Goal: Transaction & Acquisition: Purchase product/service

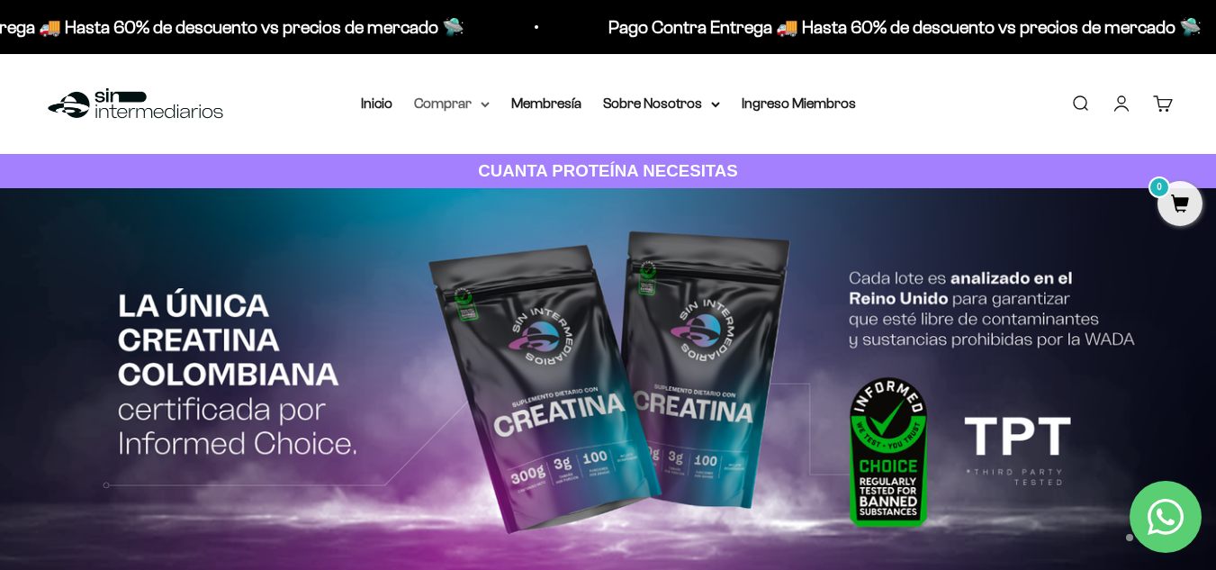
click at [469, 107] on summary "Comprar" at bounding box center [452, 103] width 76 height 23
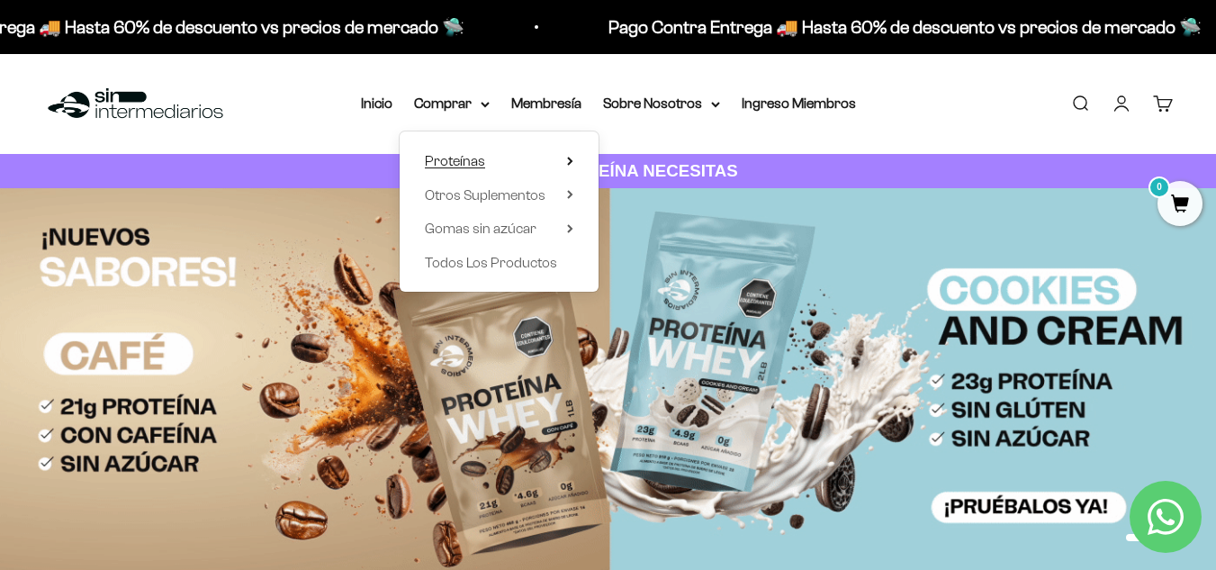
click at [477, 165] on span "Proteínas" at bounding box center [455, 160] width 60 height 15
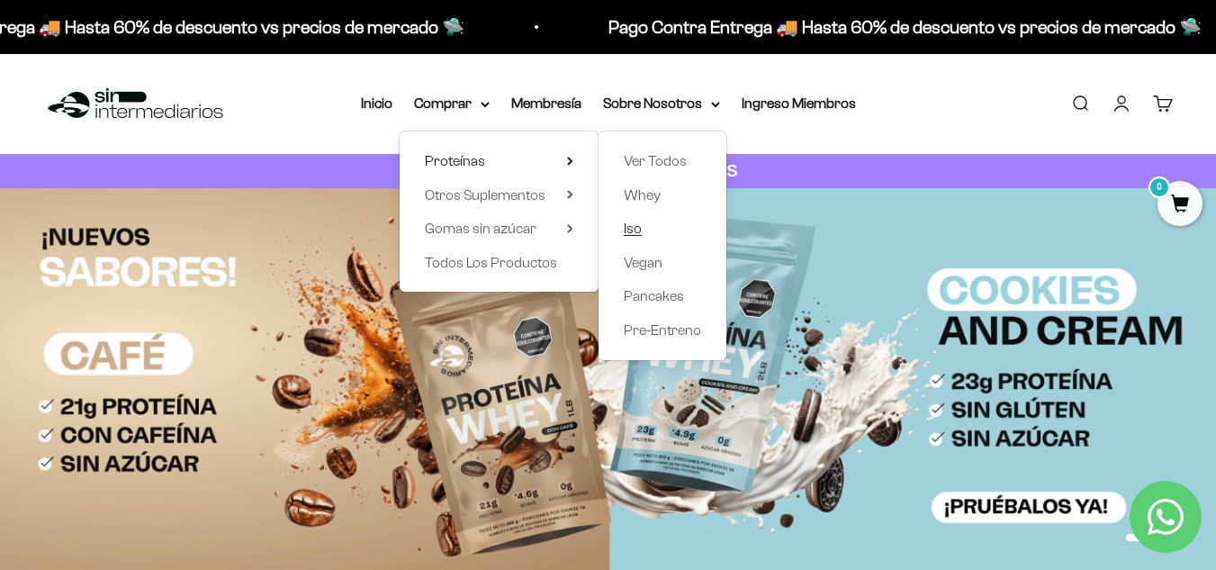
click at [647, 230] on link "Iso" at bounding box center [662, 228] width 77 height 23
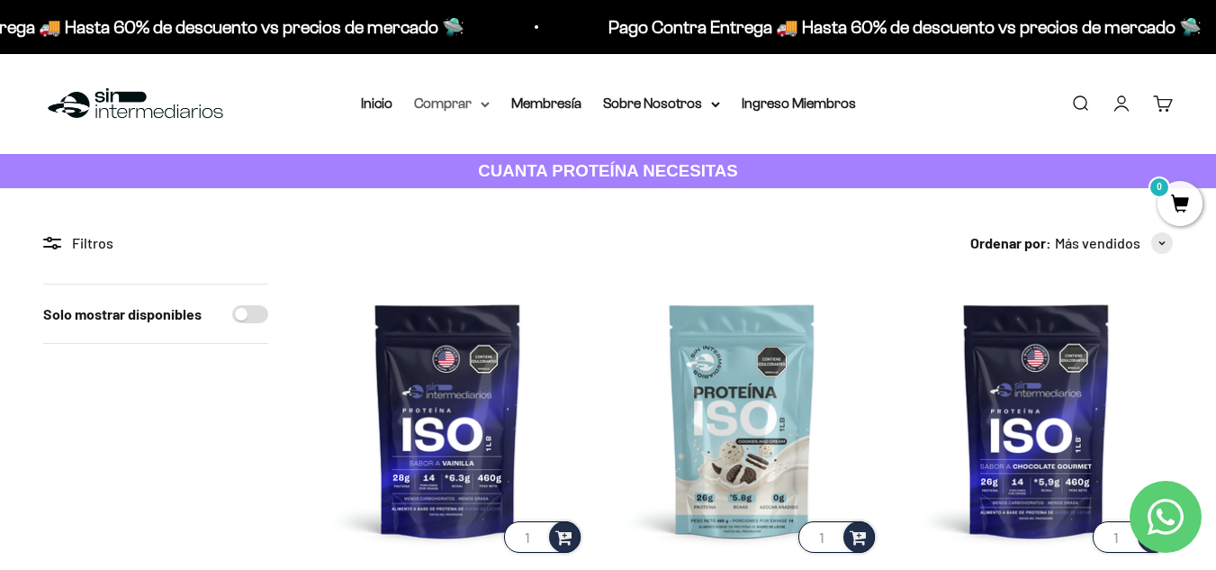
click at [486, 106] on icon at bounding box center [485, 105] width 7 height 4
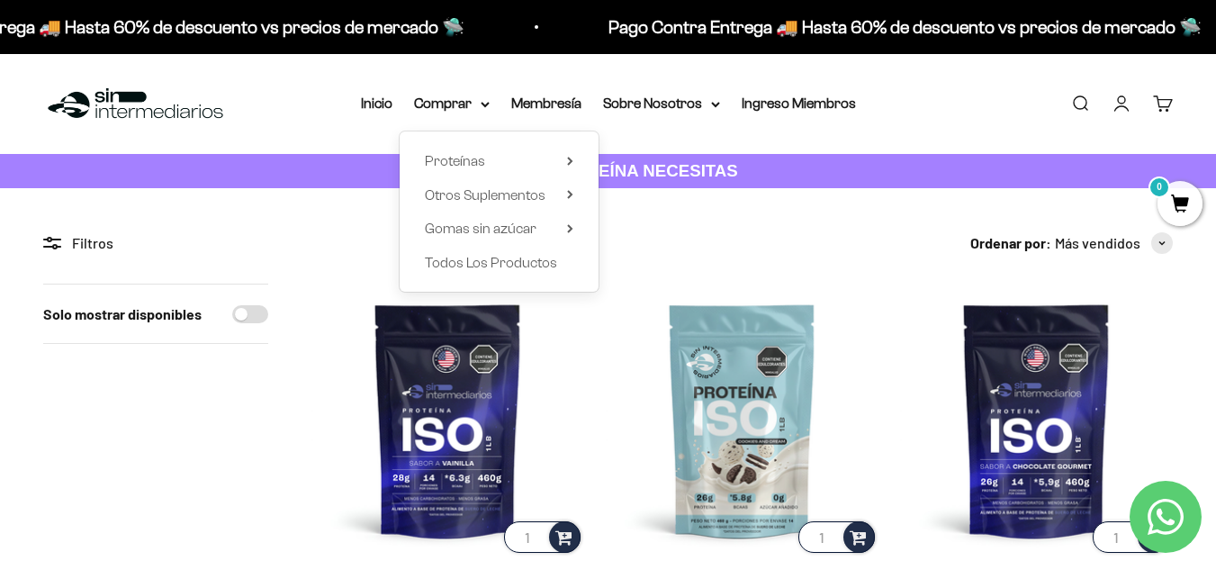
click at [574, 163] on div "Proteínas Ver Todos Whey Iso Vegan" at bounding box center [499, 211] width 199 height 160
click at [572, 160] on icon at bounding box center [570, 161] width 4 height 7
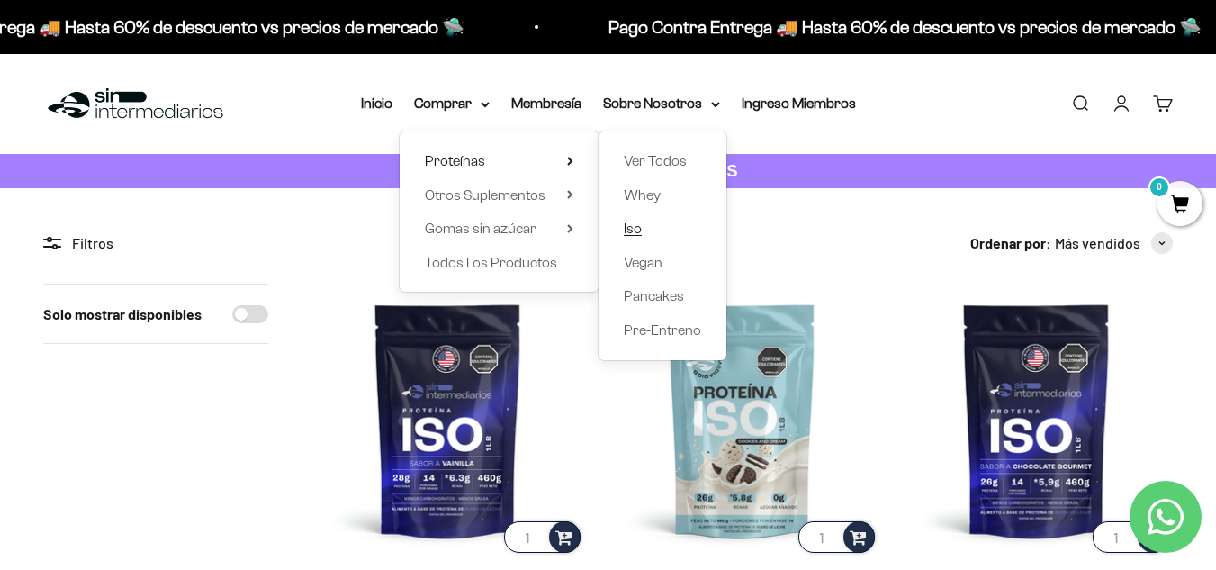
click at [633, 231] on span "Iso" at bounding box center [633, 228] width 18 height 15
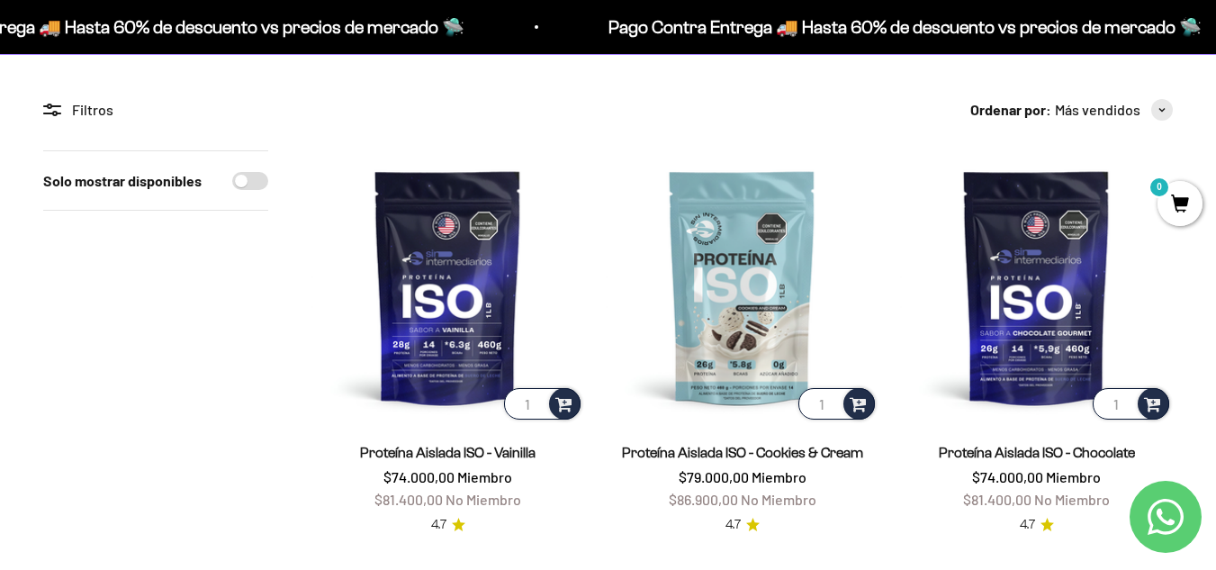
scroll to position [131, 0]
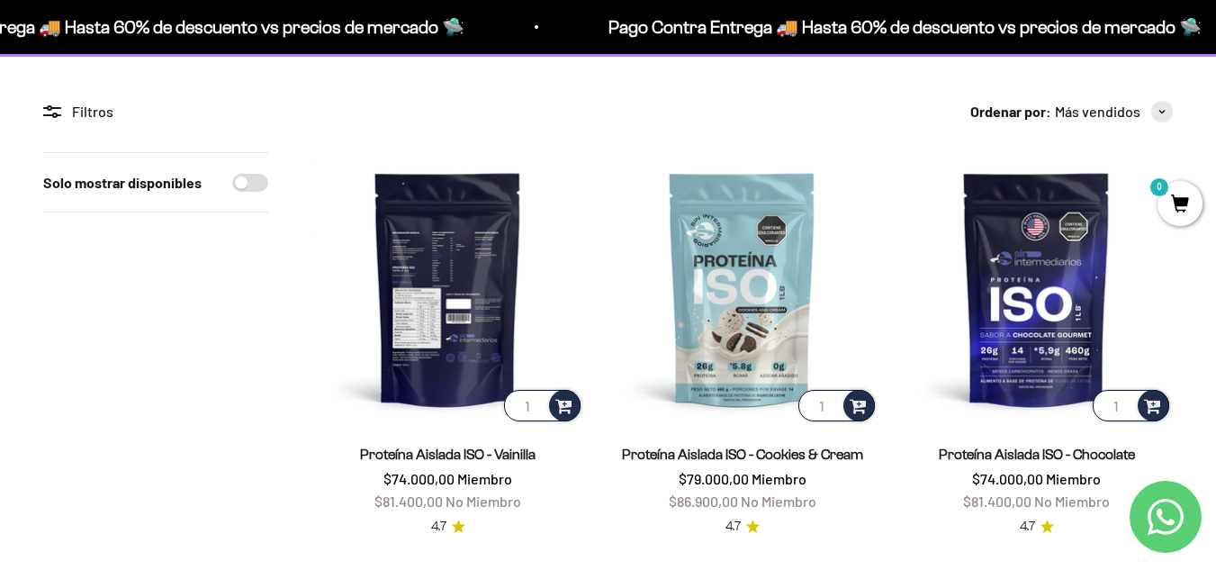
click at [459, 259] on img at bounding box center [447, 288] width 273 height 273
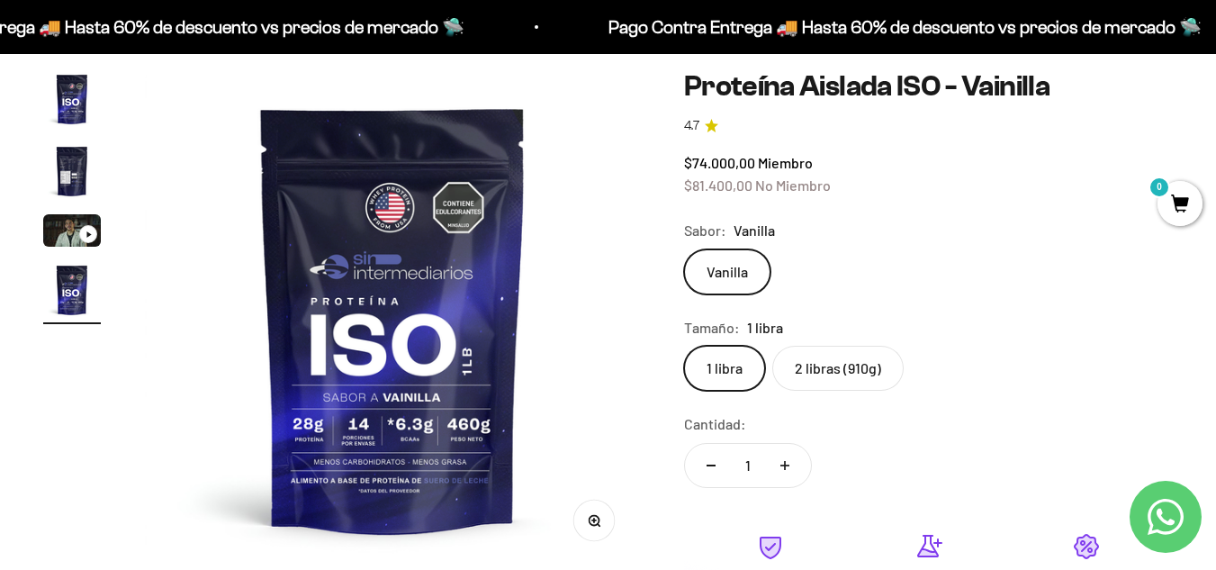
scroll to position [155, 0]
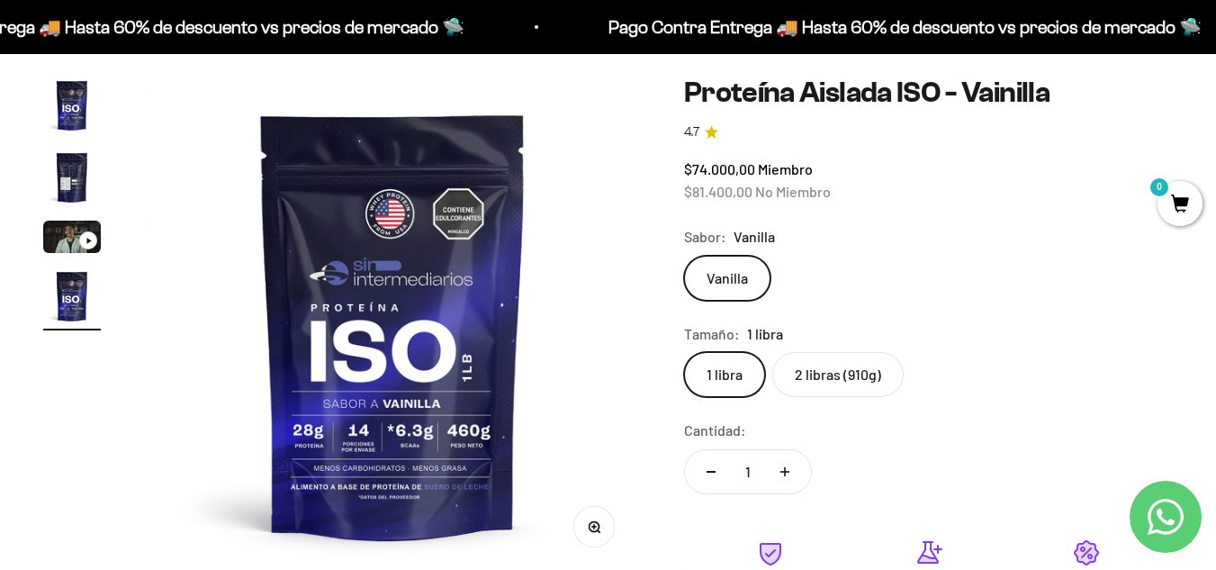
click at [840, 362] on label "2 libras (910g)" at bounding box center [837, 374] width 131 height 45
click at [684, 352] on input "2 libras (910g)" at bounding box center [683, 351] width 1 height 1
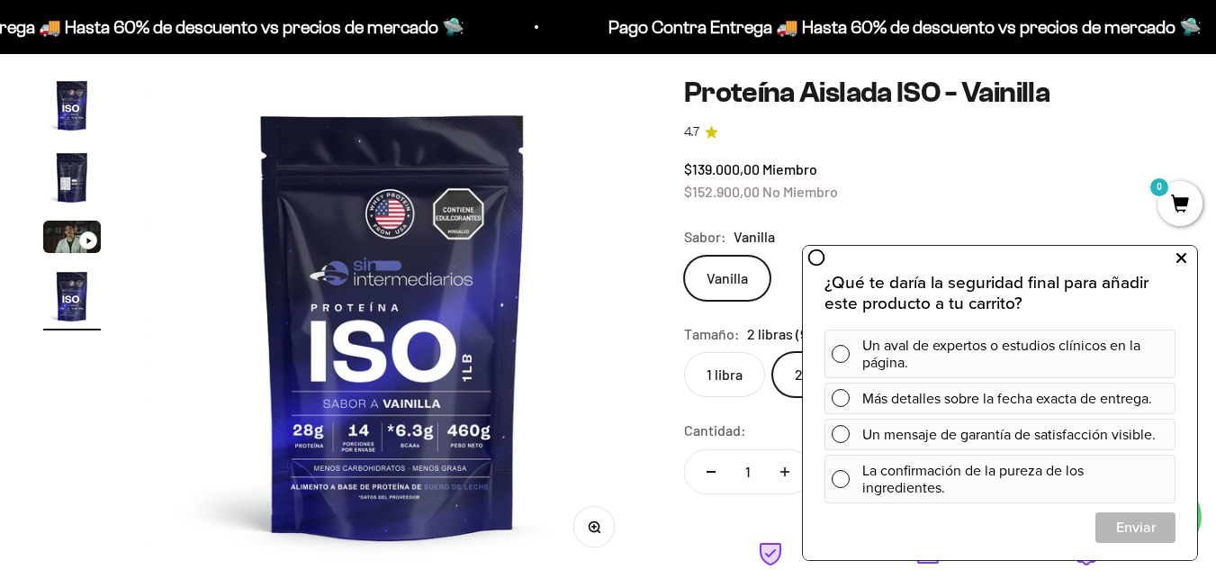
click at [1186, 256] on button at bounding box center [1181, 258] width 32 height 29
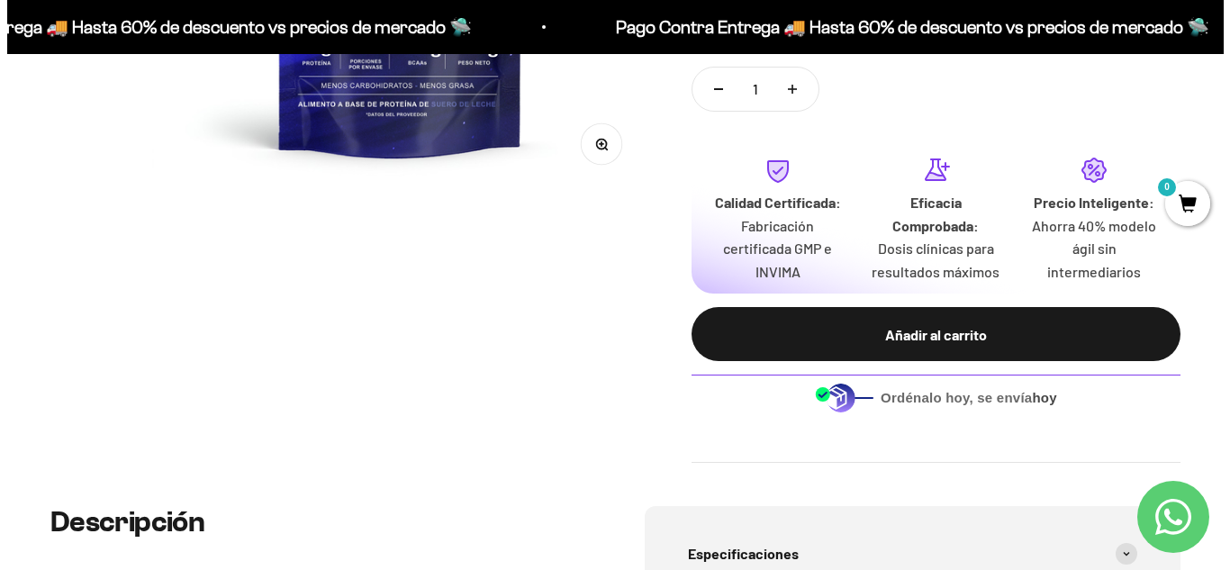
scroll to position [538, 0]
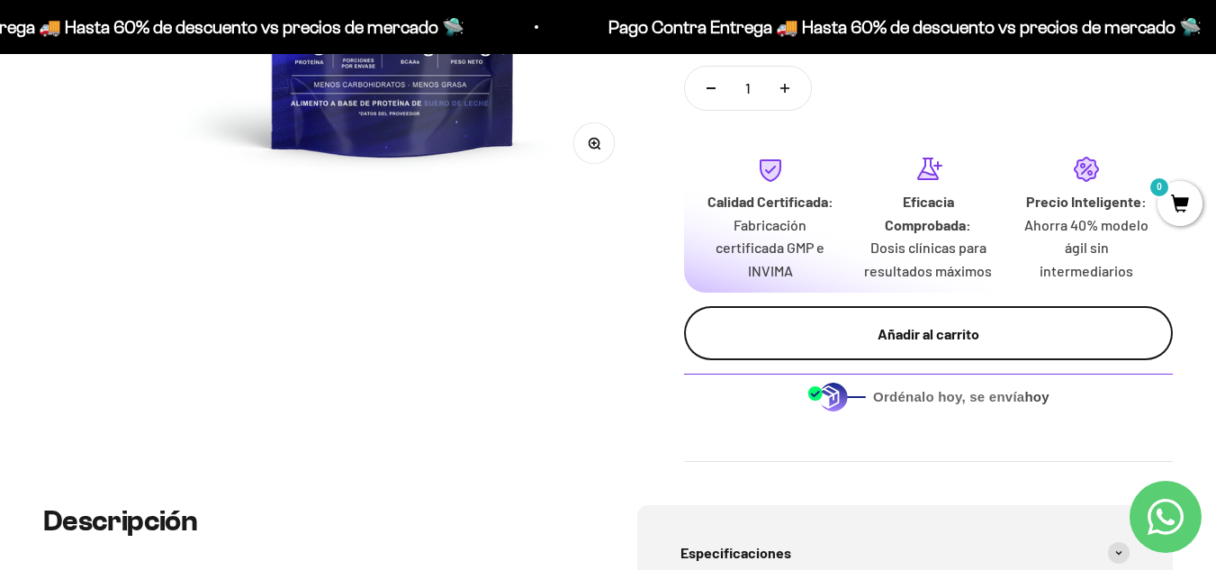
click at [941, 343] on div "Añadir al carrito" at bounding box center [928, 333] width 417 height 23
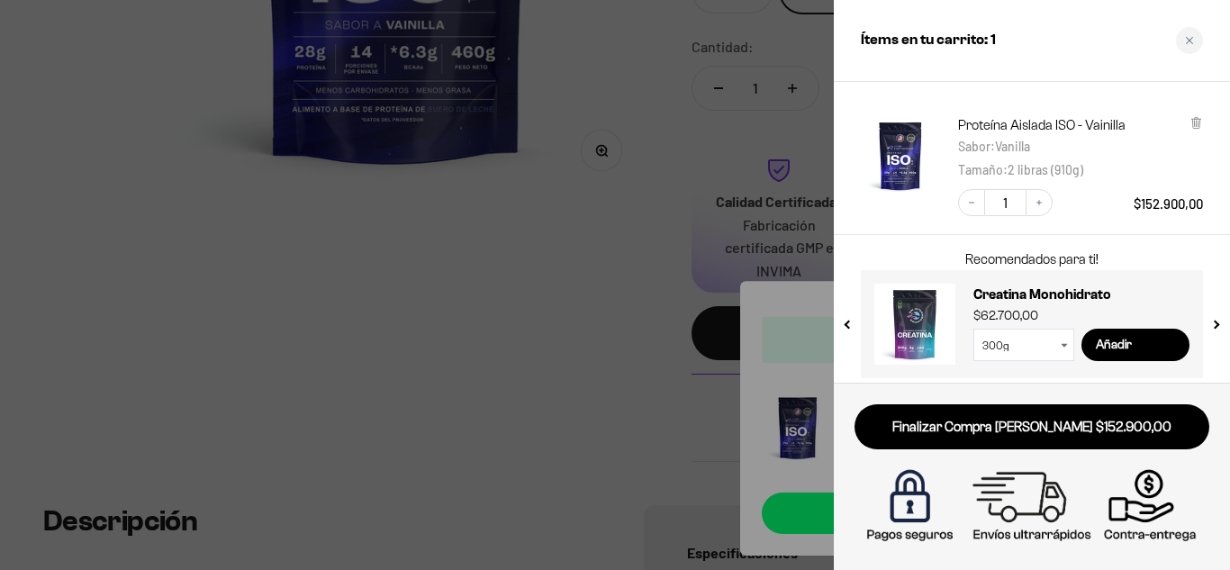
scroll to position [94, 0]
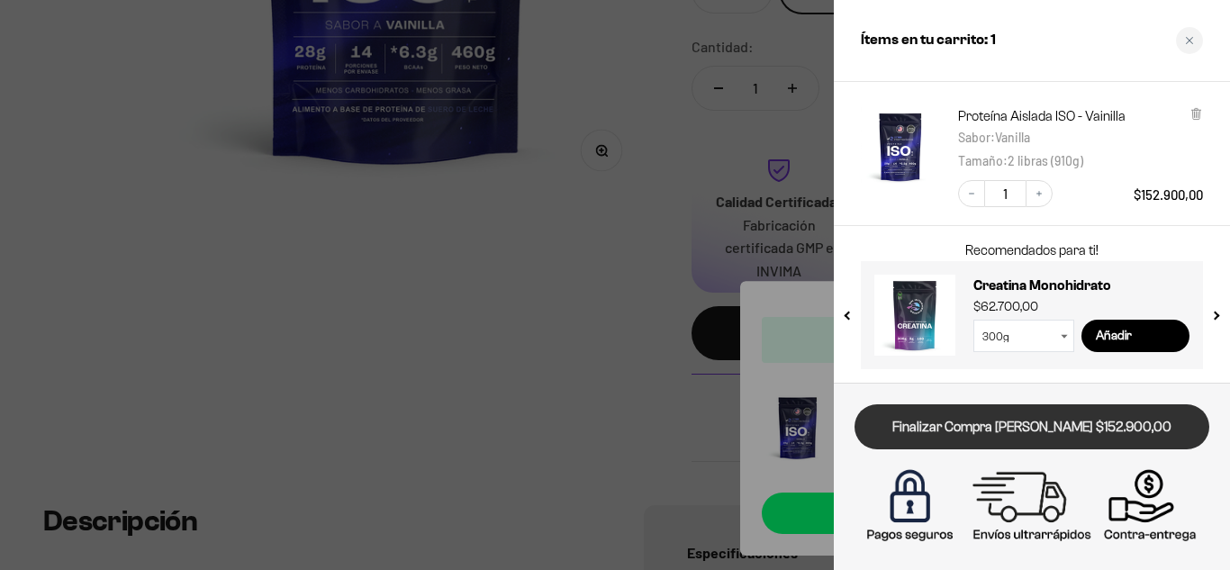
click at [1035, 427] on link "Finalizar Compra [PERSON_NAME] $152.900,00" at bounding box center [1031, 427] width 355 height 46
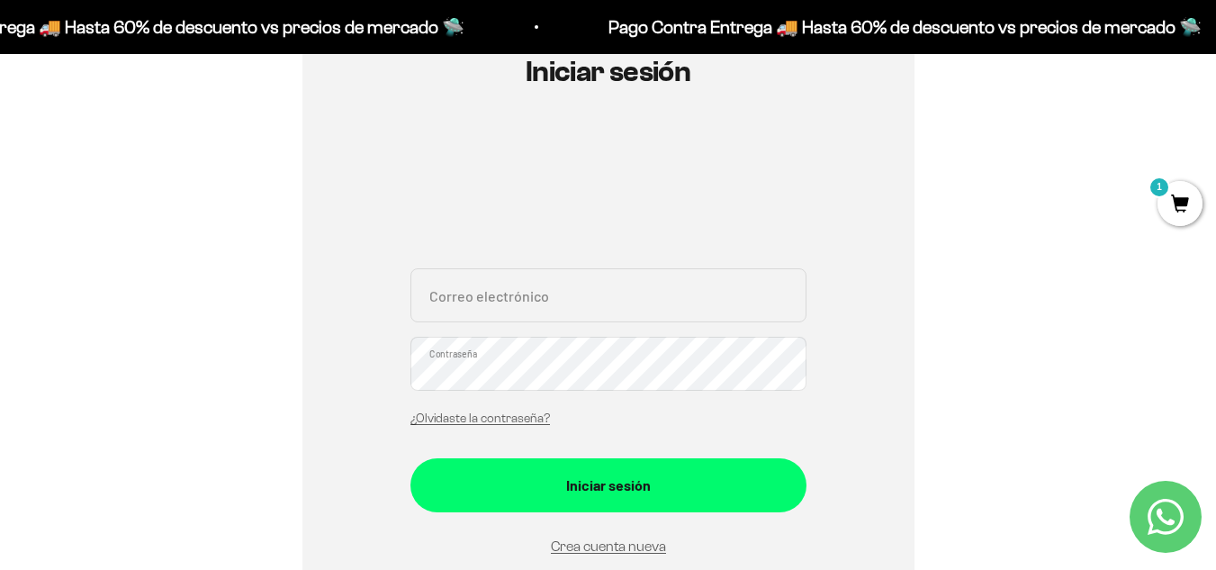
scroll to position [218, 0]
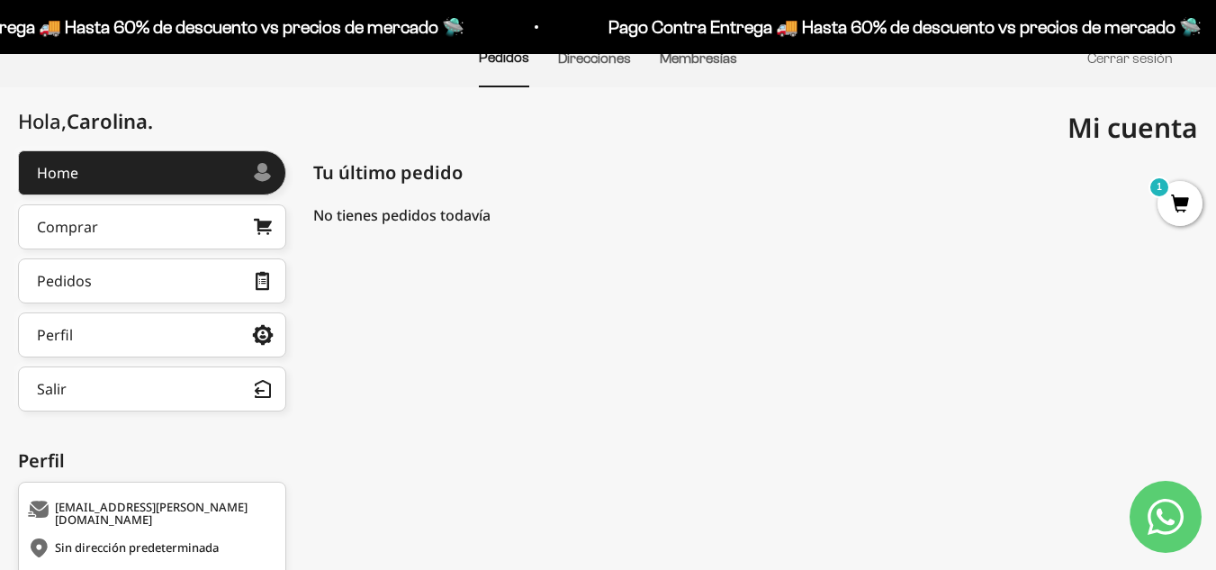
scroll to position [175, 0]
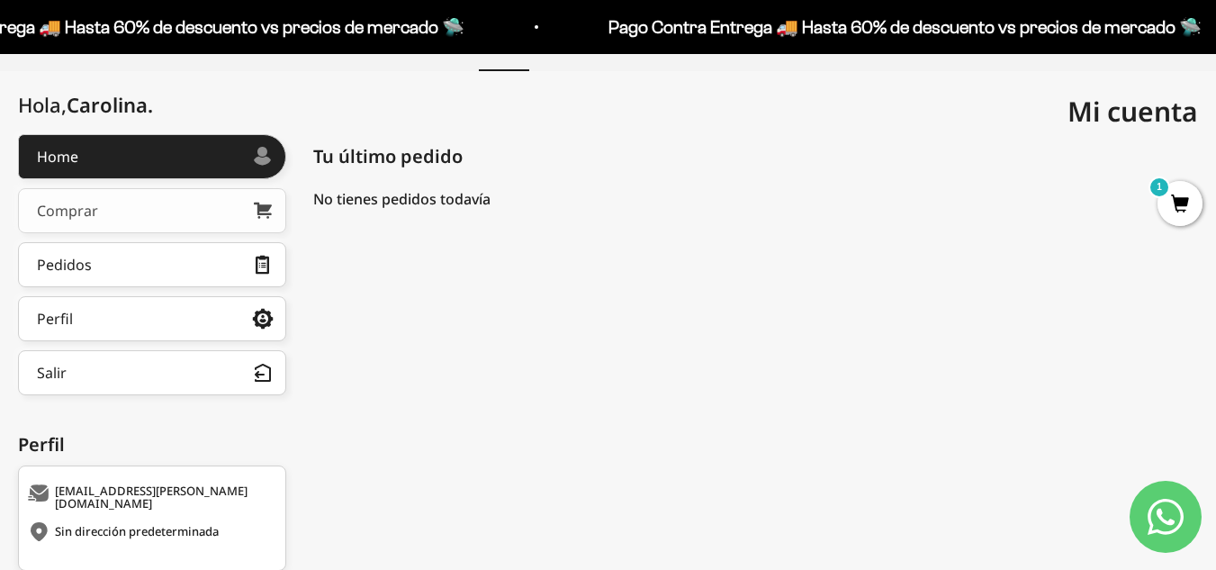
click at [143, 206] on link "Comprar" at bounding box center [152, 210] width 268 height 45
click at [149, 273] on link "Pedidos" at bounding box center [152, 264] width 268 height 45
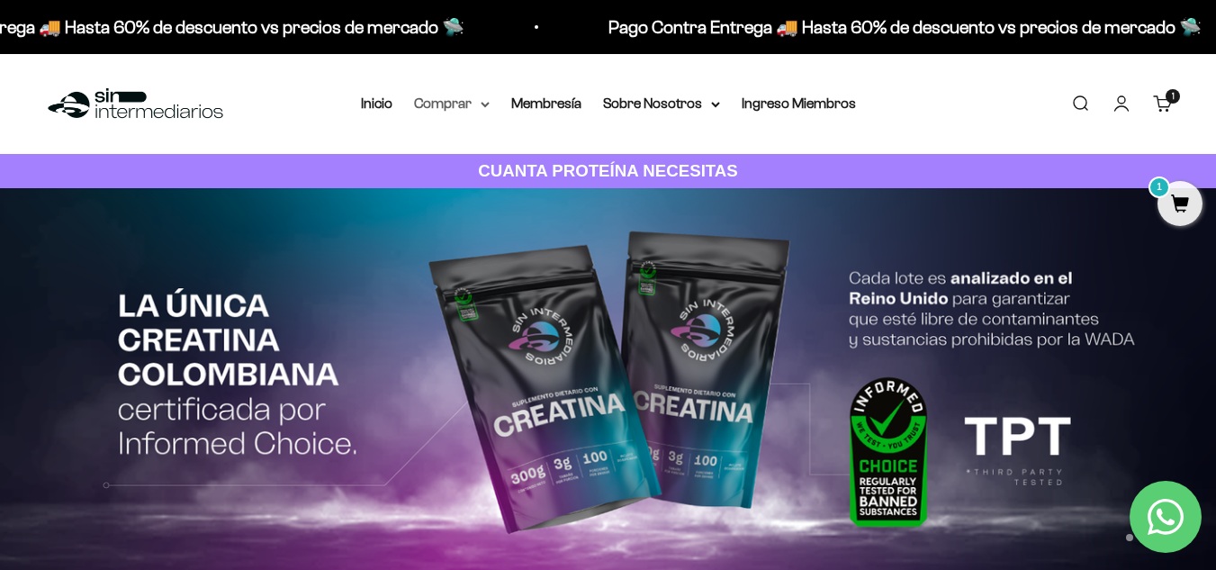
click at [483, 103] on icon at bounding box center [485, 105] width 9 height 6
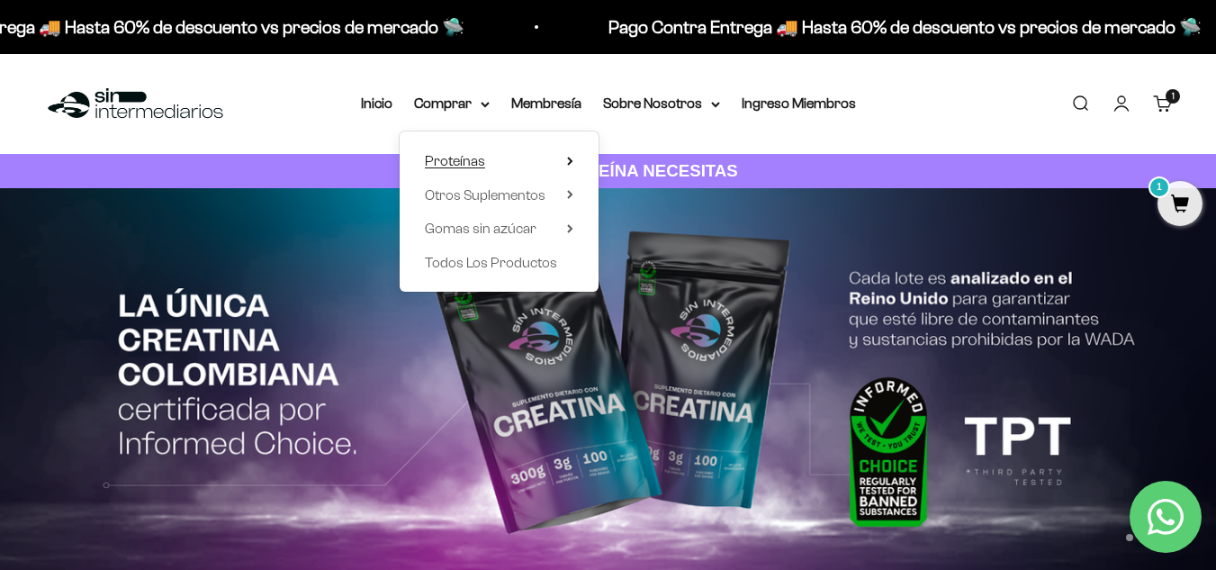
click at [539, 157] on summary "Proteínas" at bounding box center [499, 160] width 149 height 23
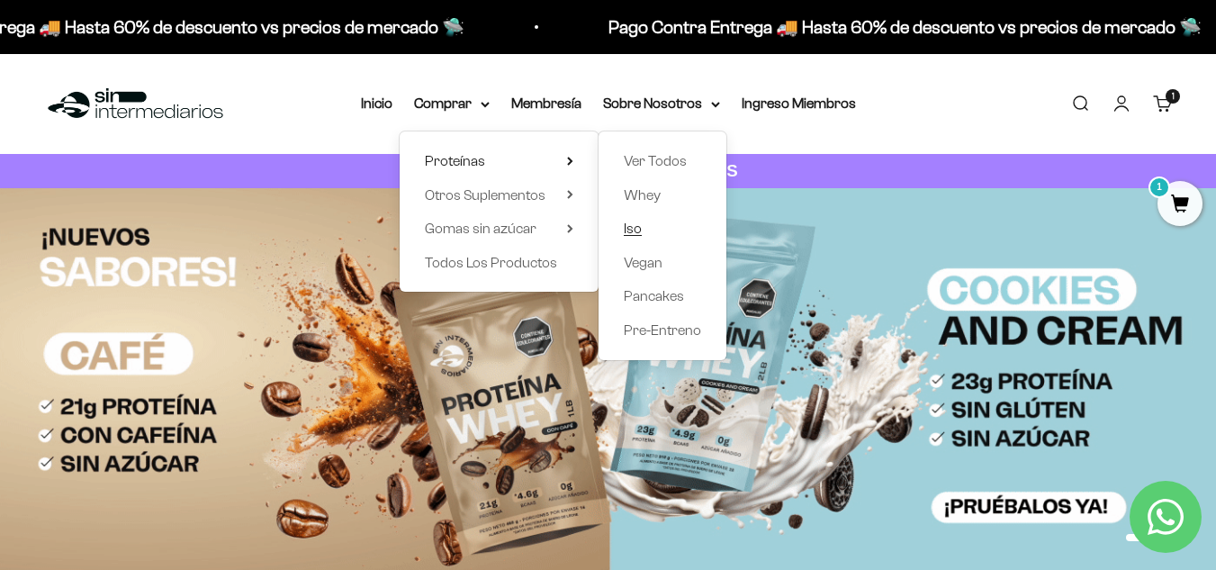
click at [634, 226] on span "Iso" at bounding box center [633, 228] width 18 height 15
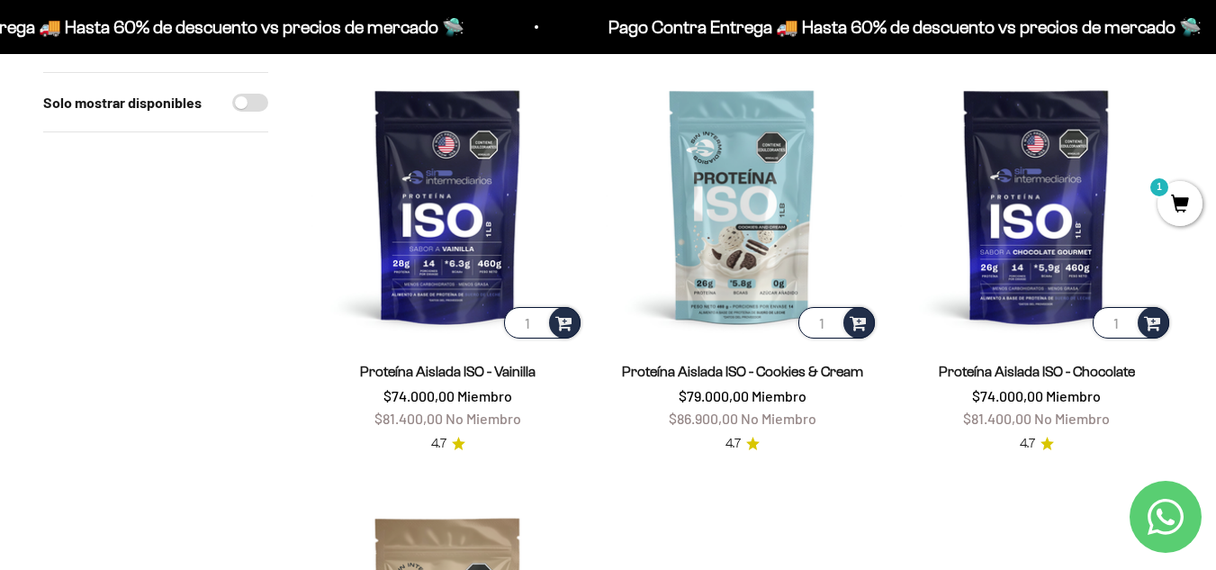
scroll to position [215, 0]
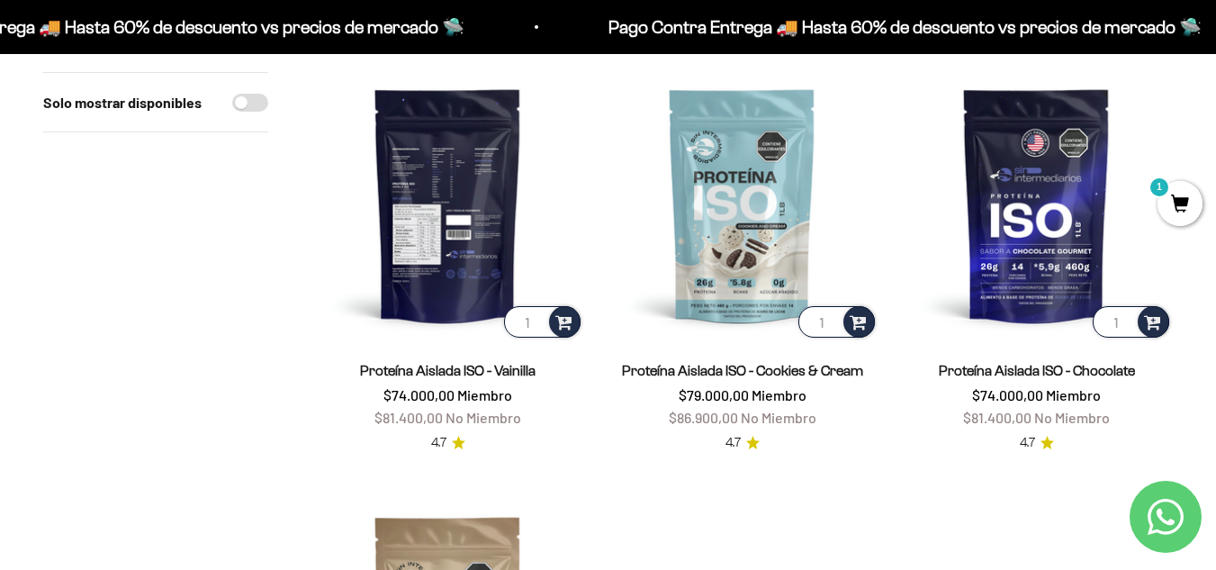
click at [458, 230] on img at bounding box center [447, 204] width 273 height 273
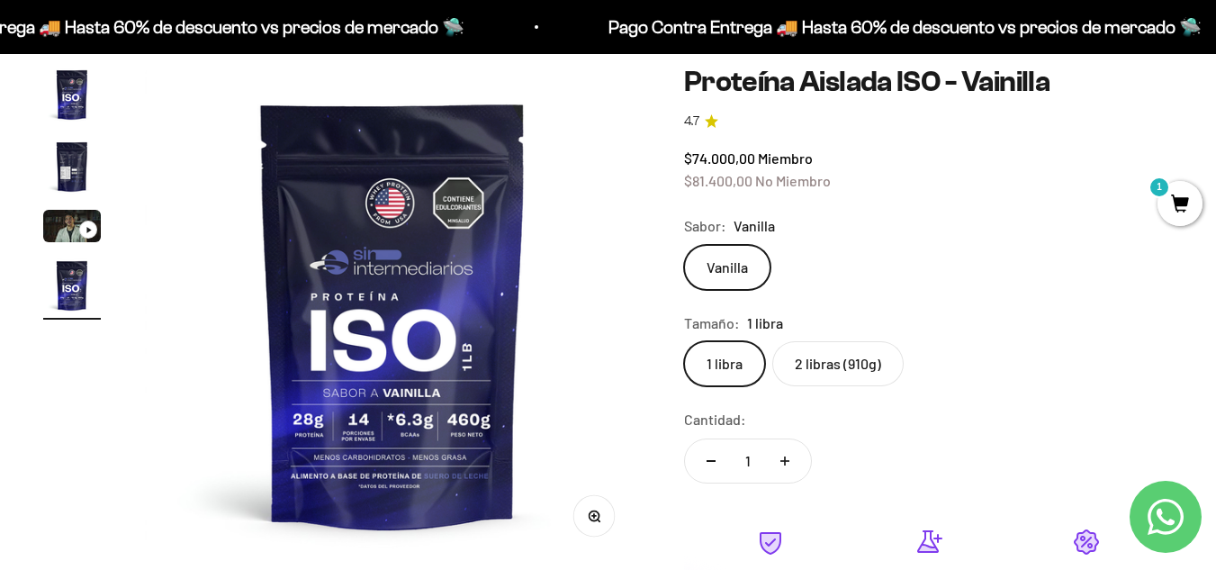
scroll to position [163, 0]
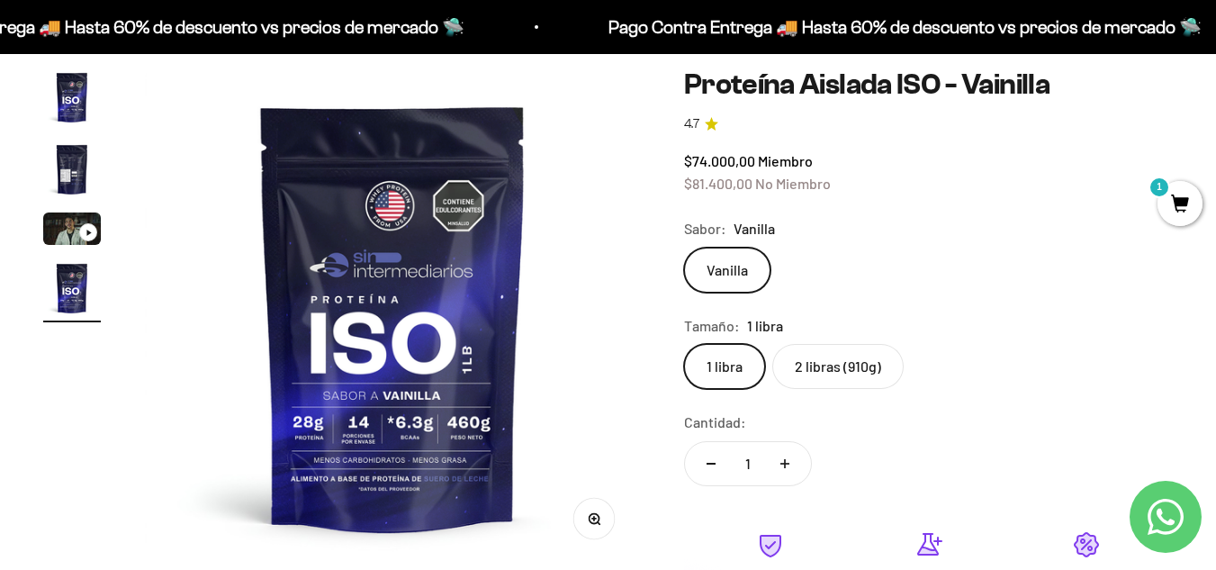
click at [851, 372] on label "2 libras (910g)" at bounding box center [837, 366] width 131 height 45
click at [684, 344] on input "2 libras (910g)" at bounding box center [683, 343] width 1 height 1
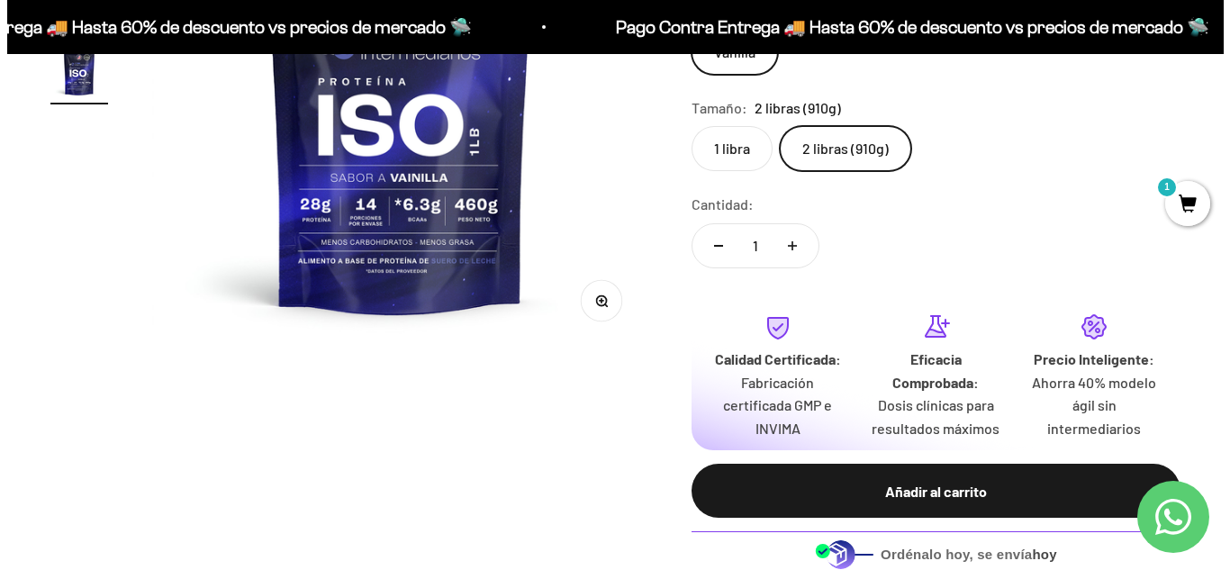
scroll to position [391, 0]
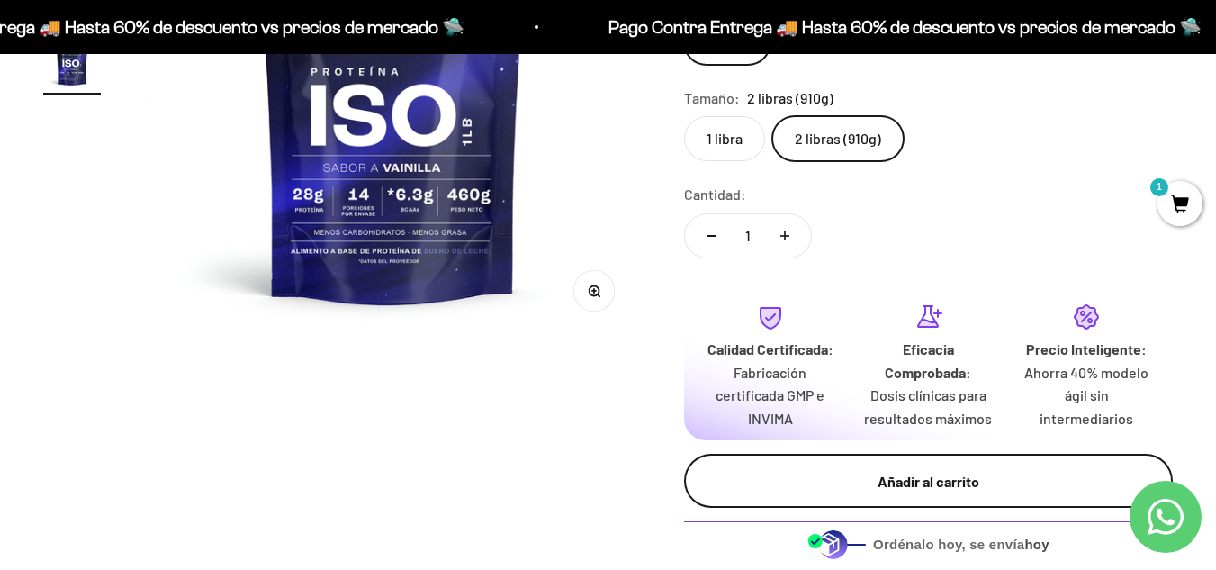
click at [967, 477] on div "Añadir al carrito" at bounding box center [928, 481] width 417 height 23
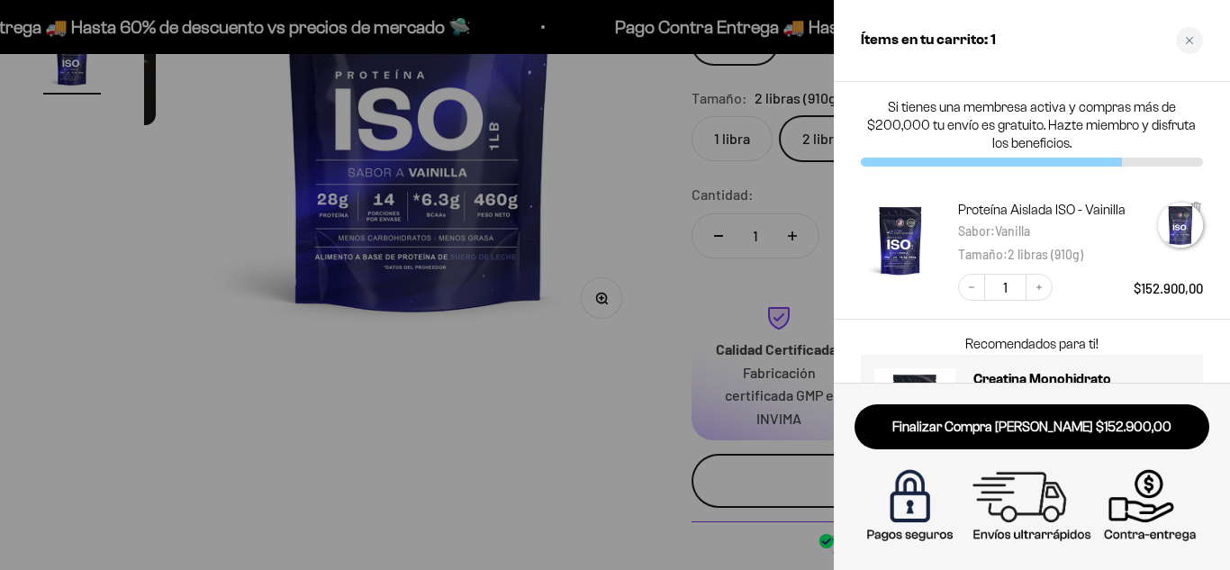
scroll to position [0, 1545]
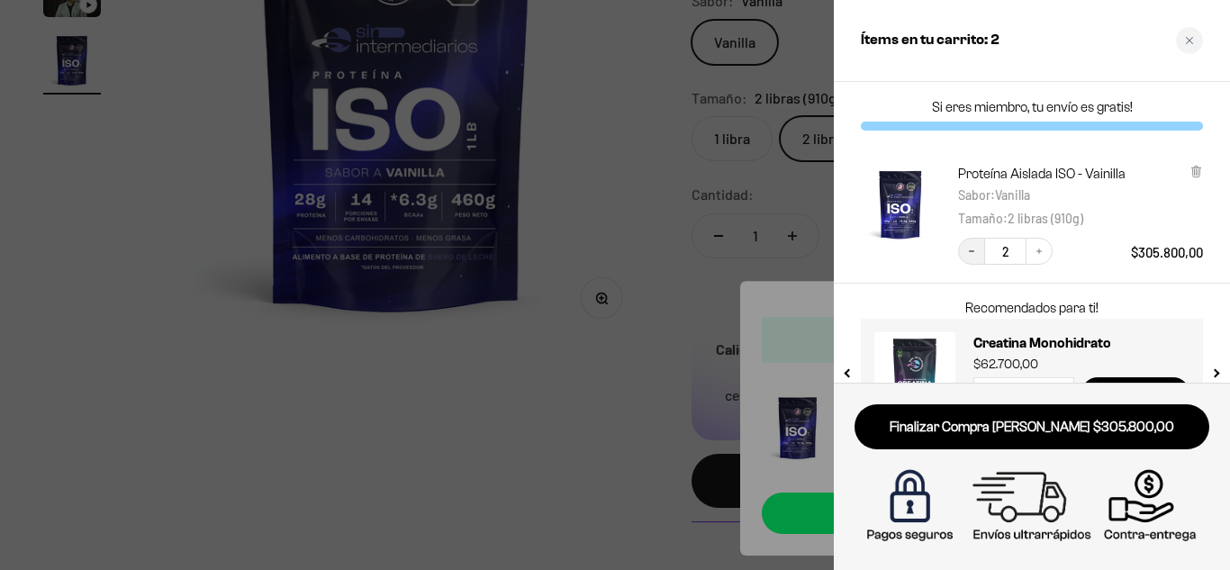
click at [974, 255] on icon "Decrease quantity" at bounding box center [971, 251] width 11 height 11
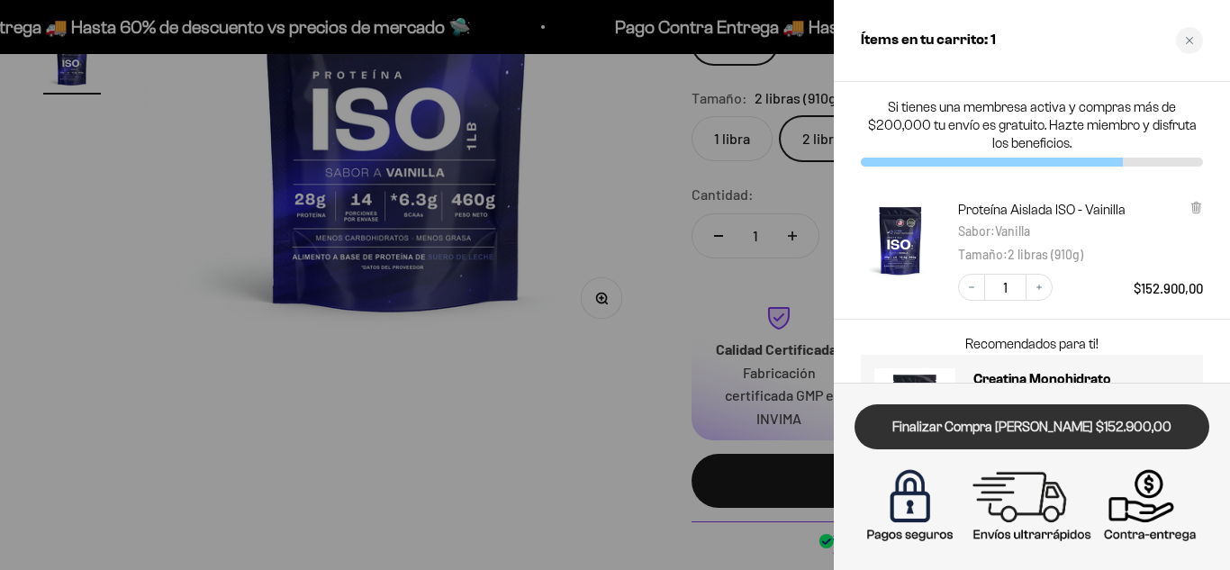
click at [1079, 429] on link "Finalizar Compra Segura $152.900,00" at bounding box center [1031, 427] width 355 height 46
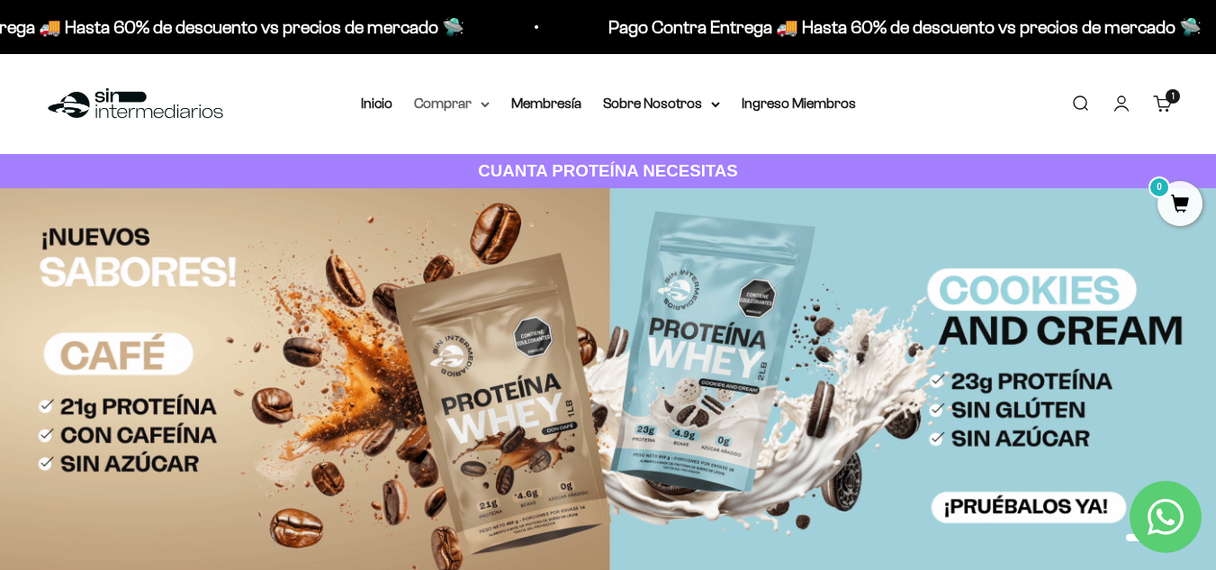
click at [464, 104] on summary "Comprar" at bounding box center [452, 103] width 76 height 23
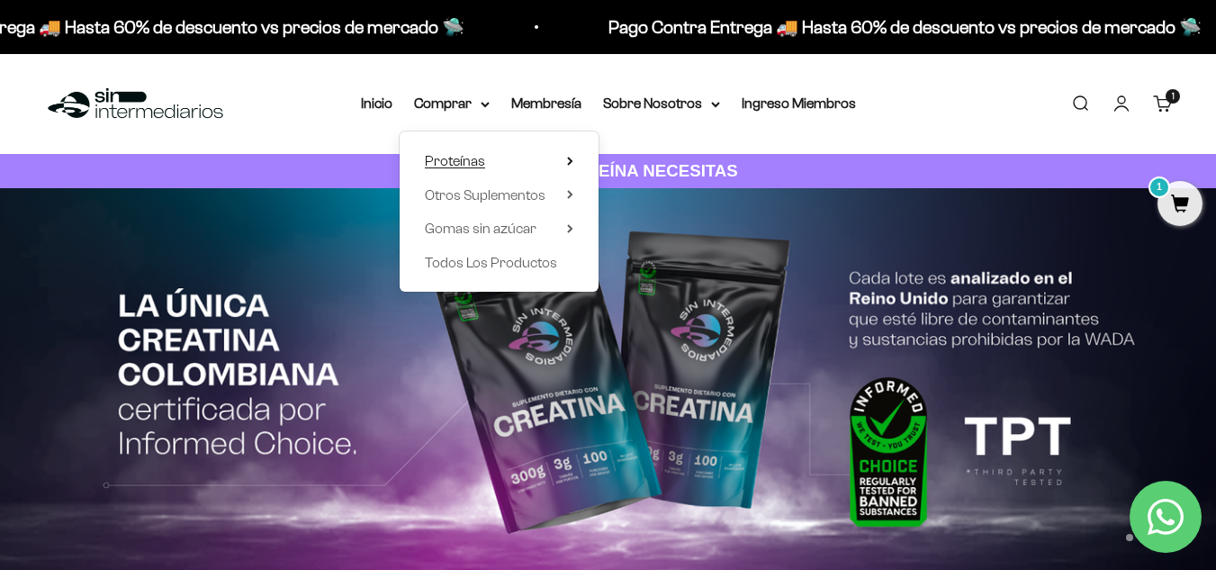
click at [564, 162] on summary "Proteínas" at bounding box center [499, 160] width 149 height 23
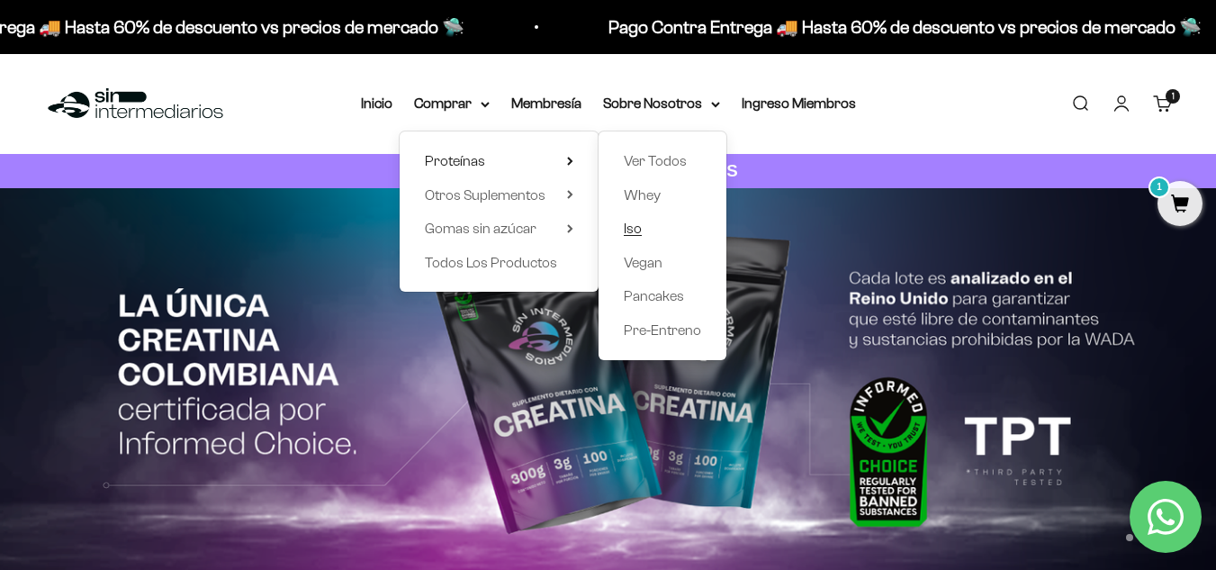
click at [633, 228] on span "Iso" at bounding box center [633, 228] width 18 height 15
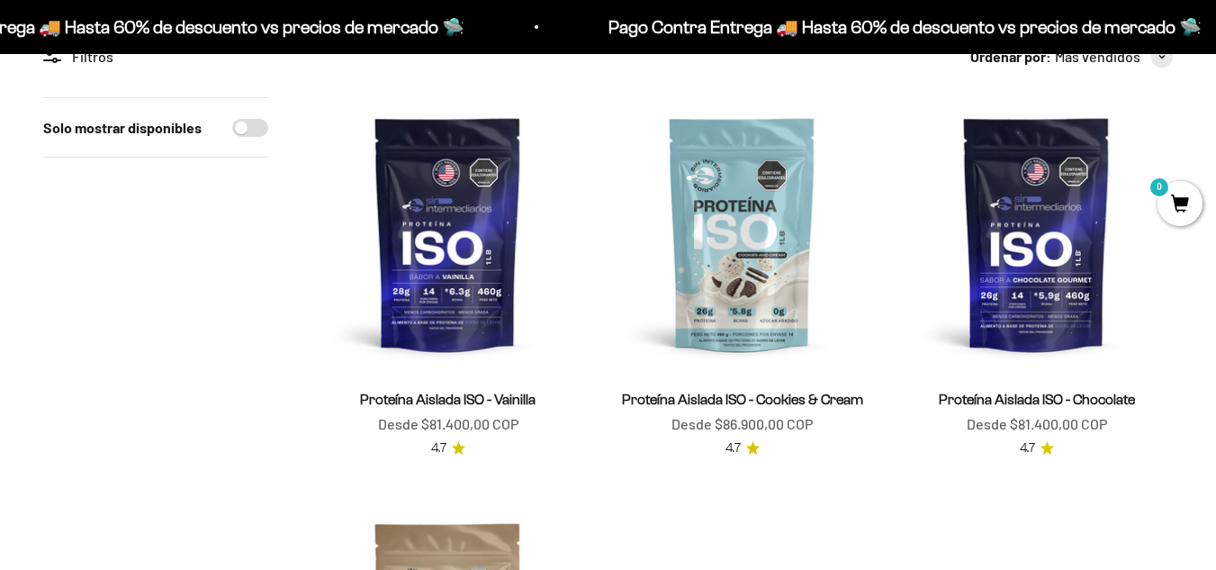
scroll to position [196, 0]
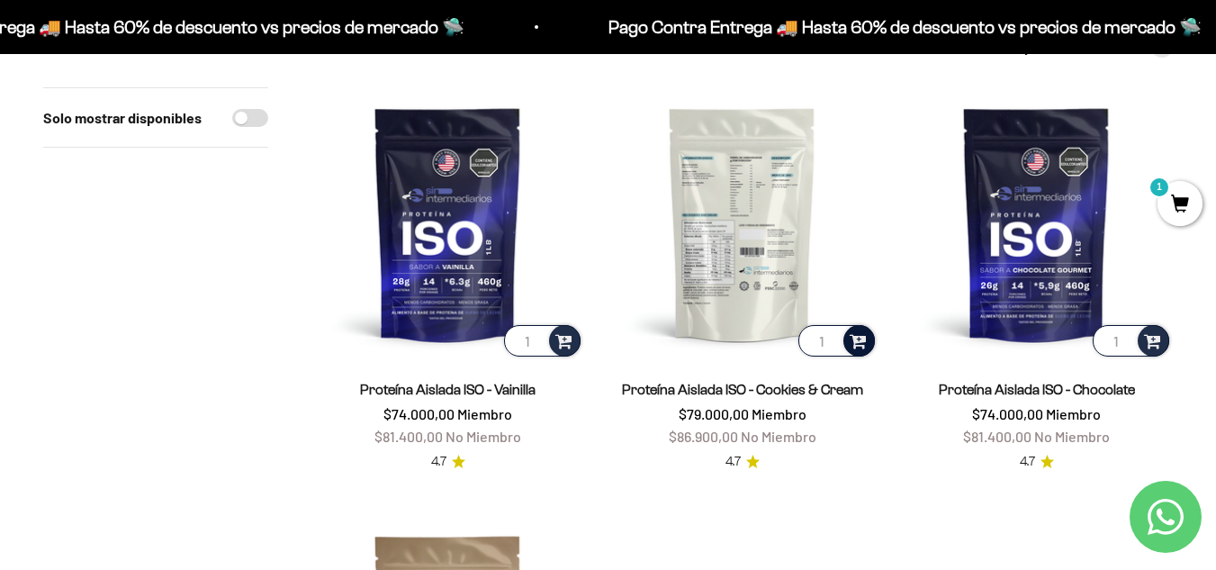
click at [860, 344] on span at bounding box center [858, 339] width 17 height 21
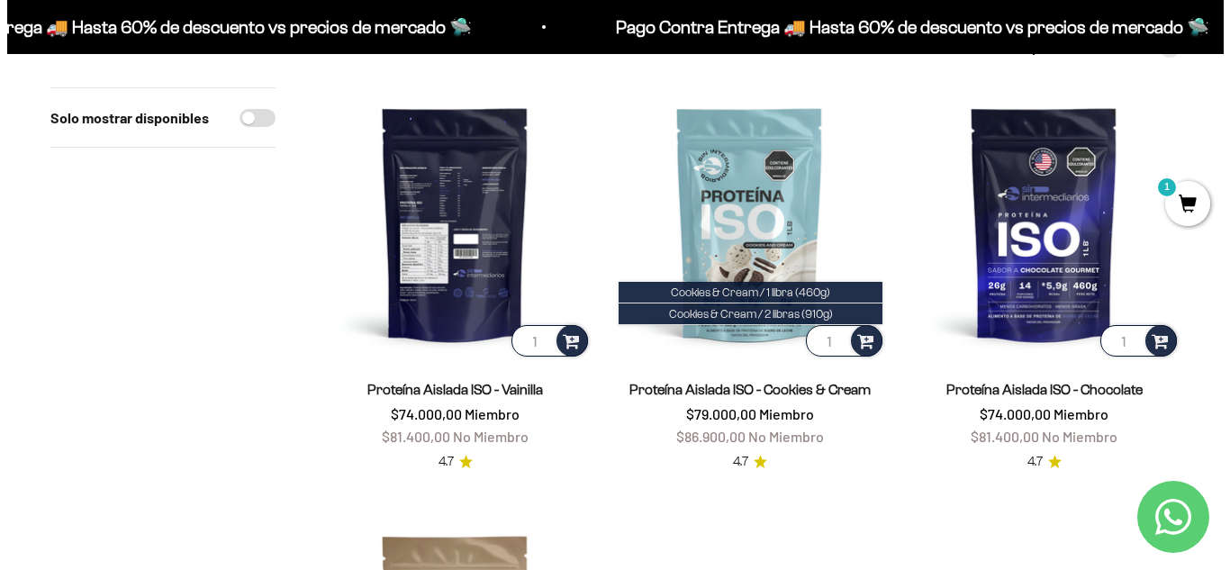
scroll to position [0, 0]
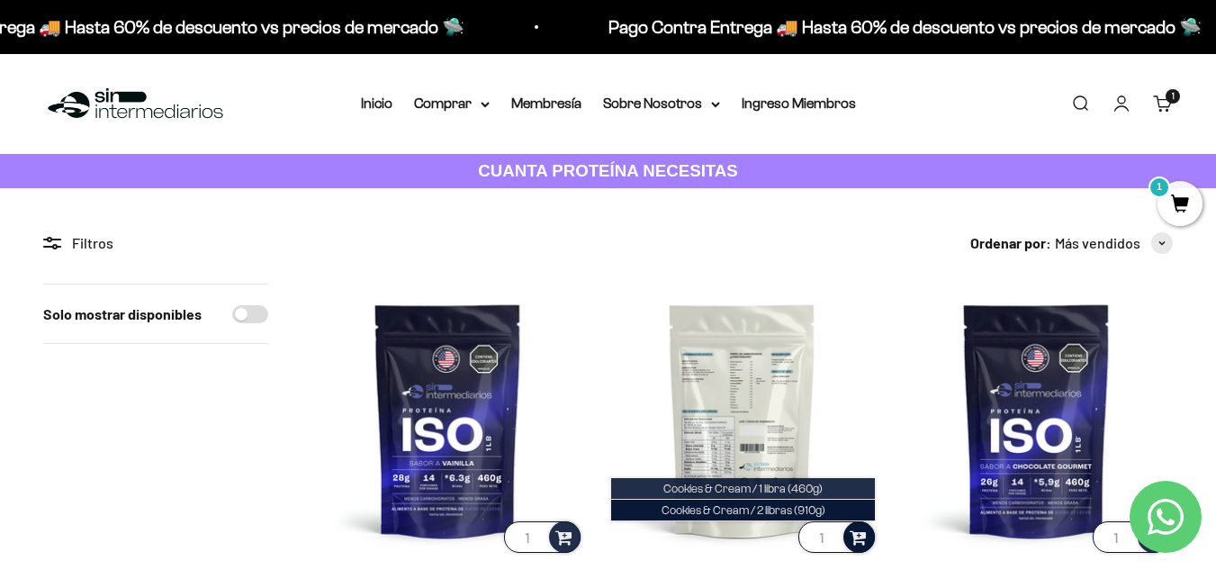
click at [812, 487] on span "Cookies & Cream / 1 libra (460g)" at bounding box center [742, 489] width 159 height 14
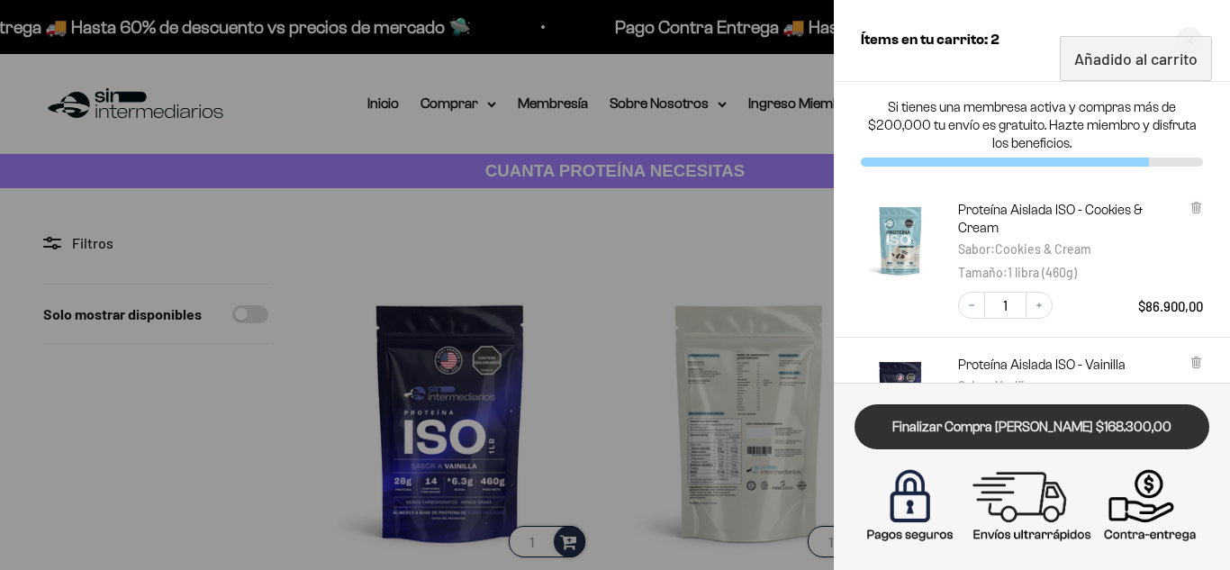
click at [1012, 428] on link "Finalizar Compra Segura $168.300,00" at bounding box center [1031, 427] width 355 height 46
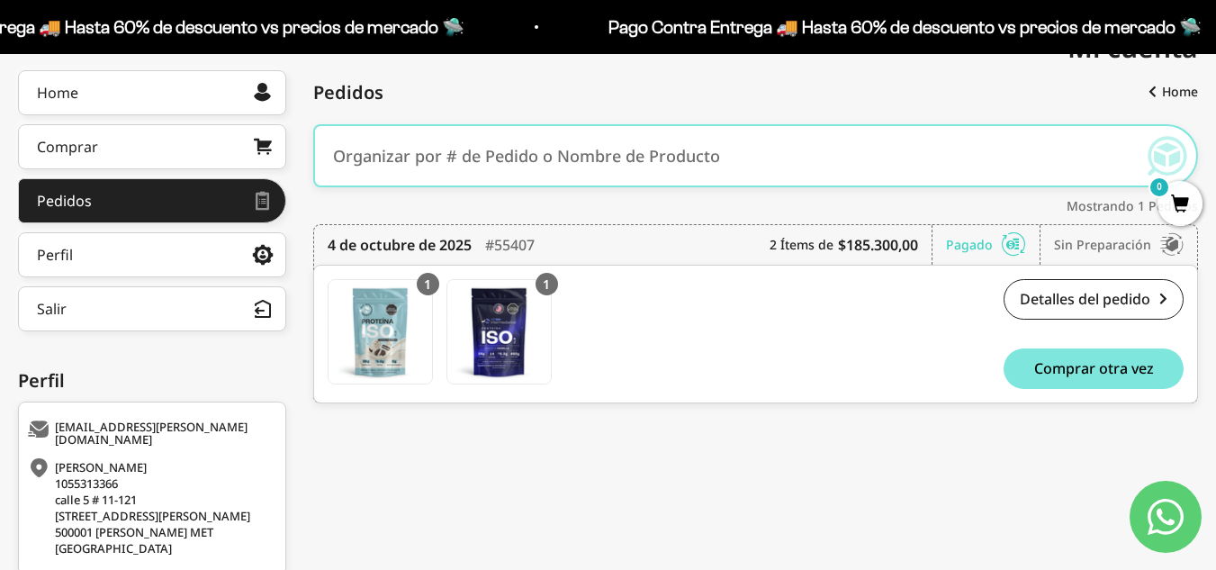
scroll to position [248, 0]
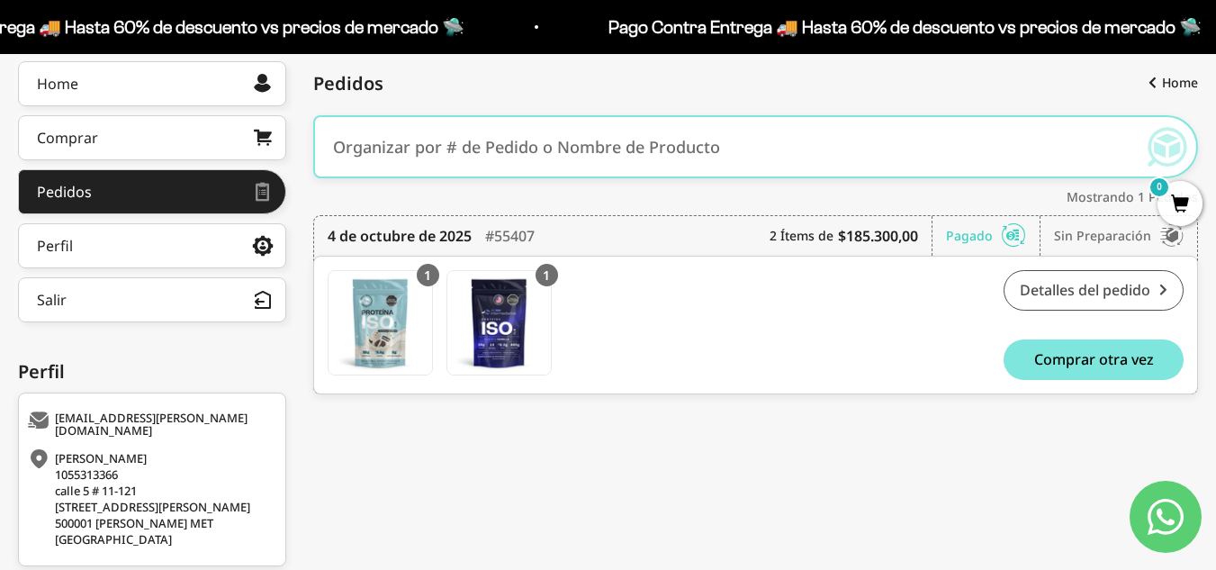
click at [1037, 298] on link "Detalles del pedido" at bounding box center [1094, 290] width 180 height 41
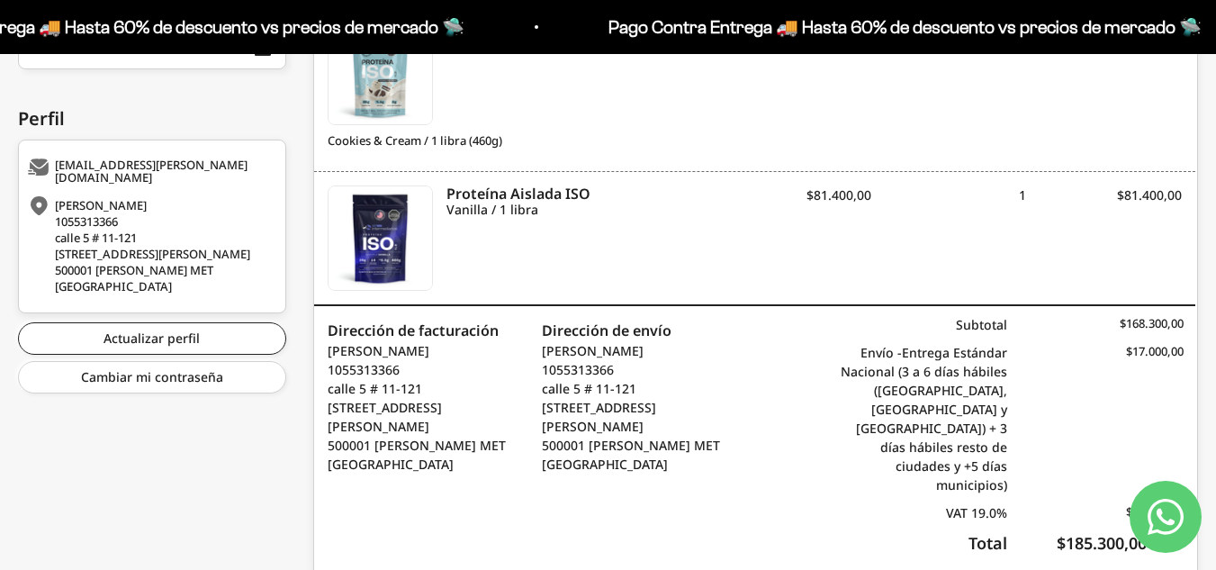
scroll to position [530, 0]
